Goal: Transaction & Acquisition: Purchase product/service

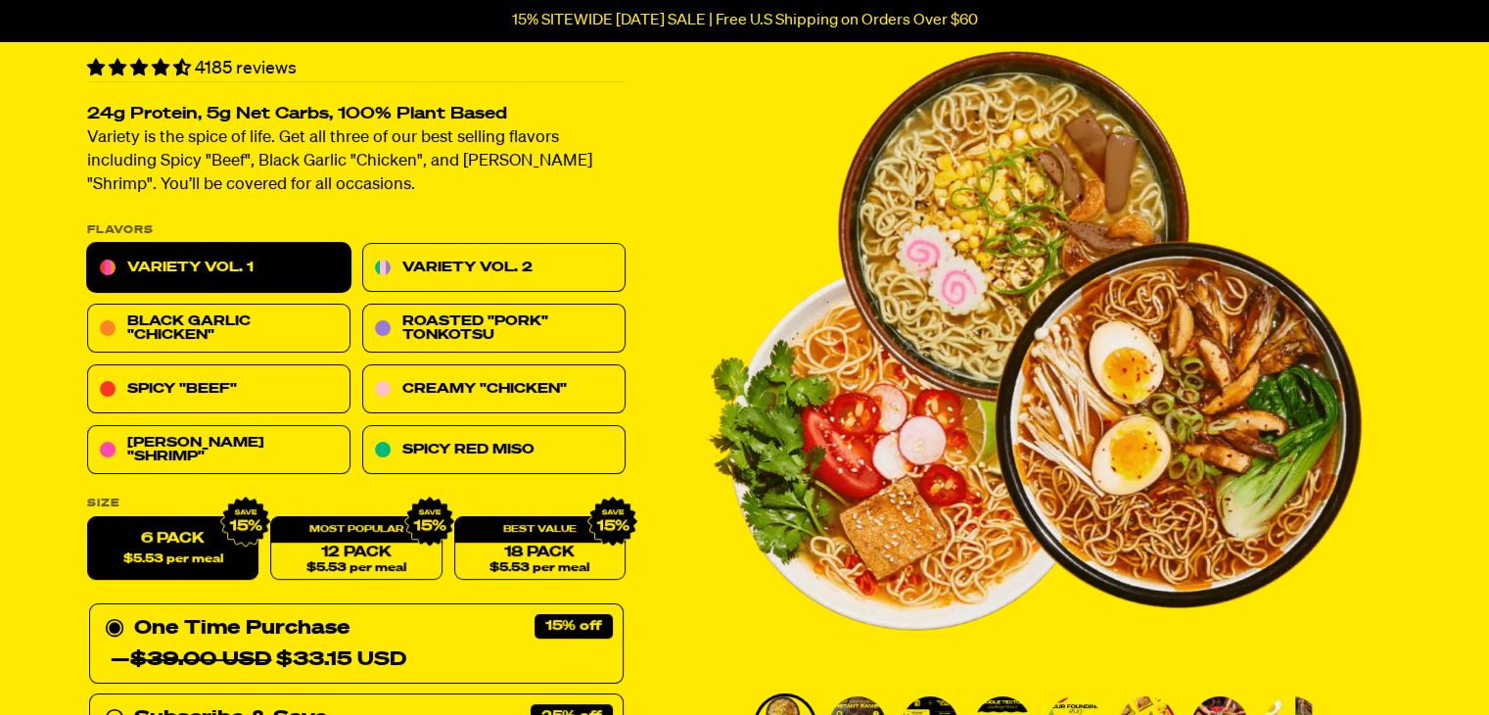
scroll to position [125, 0]
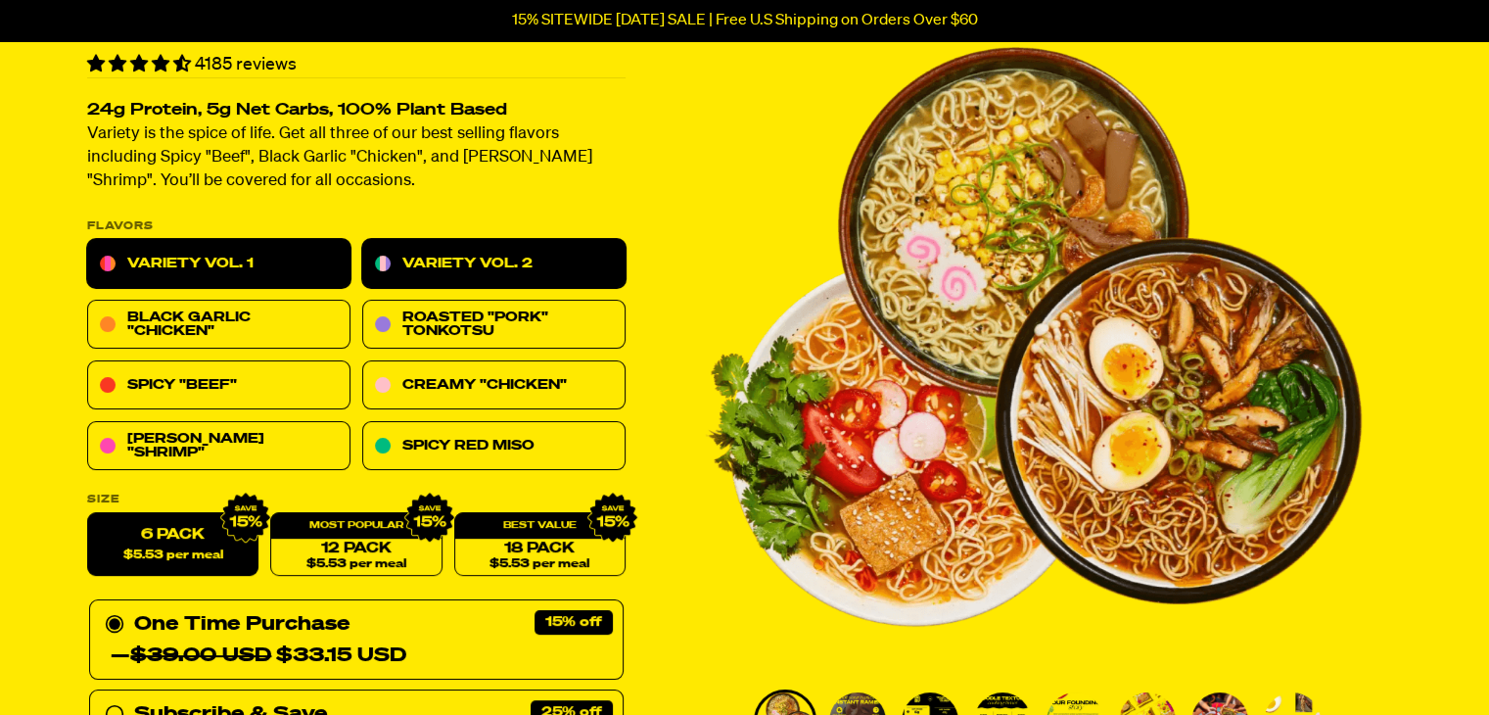
click at [522, 265] on link "Variety Vol. 2" at bounding box center [493, 264] width 263 height 49
